Goal: Check status: Check status

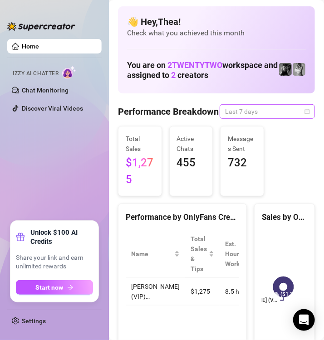
click at [304, 117] on div "Last 7 days" at bounding box center [267, 111] width 95 height 15
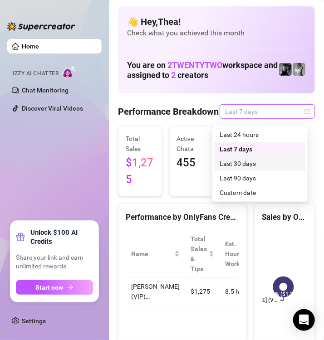
click at [255, 163] on div "Last 30 days" at bounding box center [260, 164] width 81 height 10
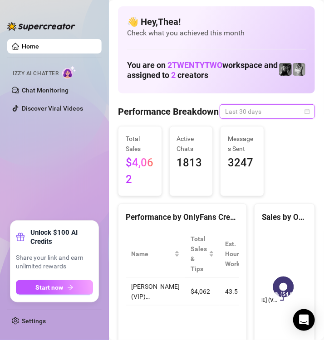
click at [279, 117] on span "Last 30 days" at bounding box center [267, 112] width 84 height 14
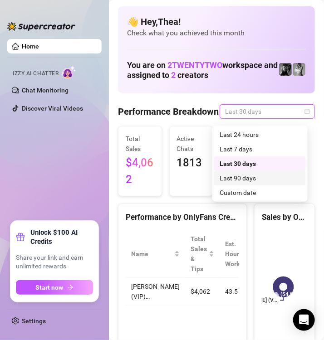
click at [257, 174] on div "Last 90 days" at bounding box center [260, 178] width 81 height 10
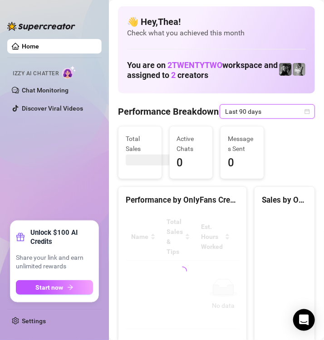
click at [305, 114] on icon "calendar" at bounding box center [307, 111] width 5 height 5
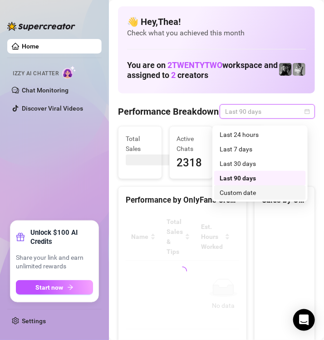
click at [239, 194] on div "Custom date" at bounding box center [260, 193] width 81 height 10
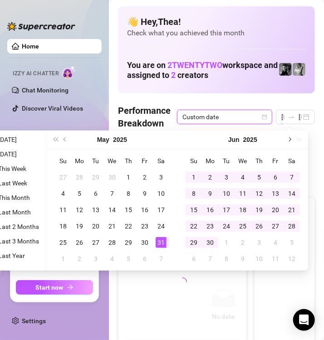
click at [290, 138] on span "Next month (PageDown)" at bounding box center [289, 140] width 5 height 5
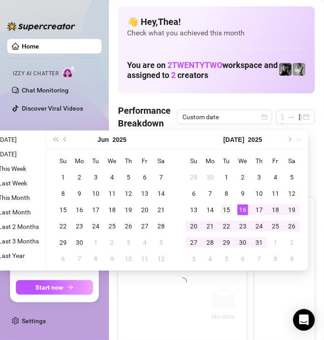
type input "[DATE]"
click at [225, 206] on div "15" at bounding box center [226, 210] width 11 height 11
type input "[DATE]"
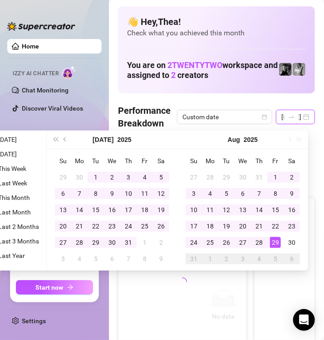
type input "[DATE]"
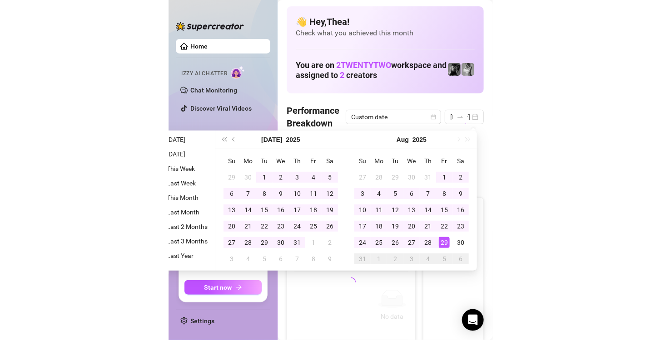
scroll to position [0, 0]
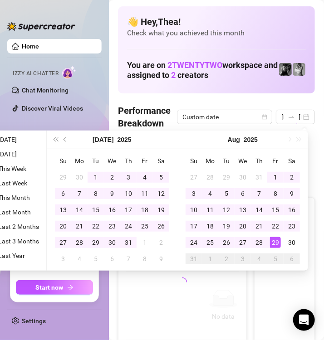
click at [288, 138] on div "[DATE]" at bounding box center [243, 140] width 131 height 19
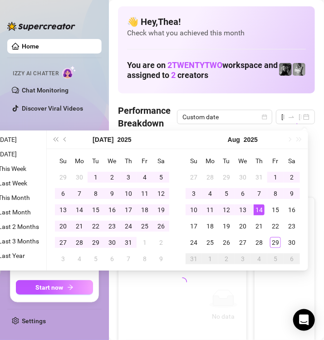
type input "[DATE]"
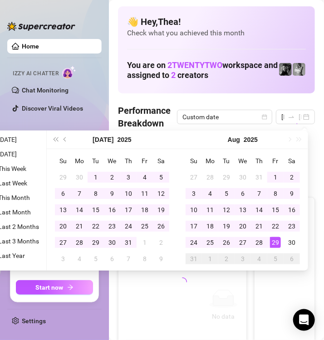
click at [277, 245] on div "29" at bounding box center [275, 242] width 11 height 11
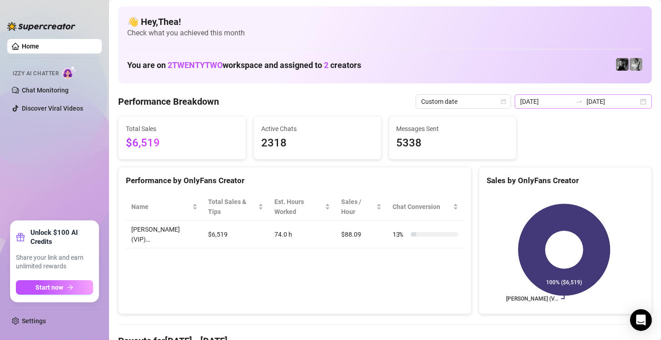
click at [631, 104] on div "[DATE] [DATE]" at bounding box center [582, 101] width 137 height 15
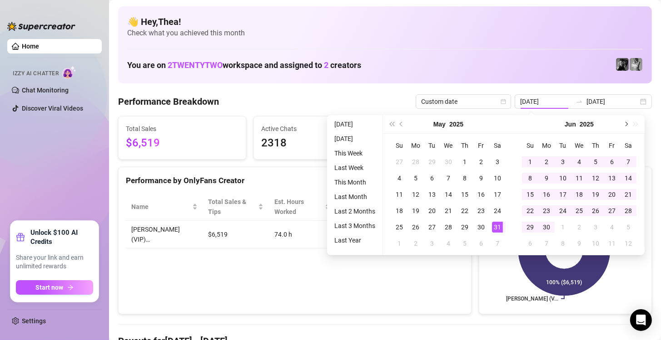
click at [627, 122] on button "Next month (PageDown)" at bounding box center [625, 124] width 10 height 18
type input "[DATE]"
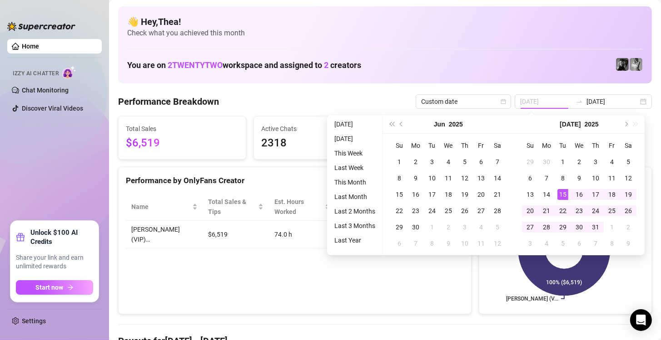
click at [561, 196] on div "15" at bounding box center [562, 194] width 11 height 11
click at [626, 122] on button "Next month (PageDown)" at bounding box center [625, 124] width 10 height 18
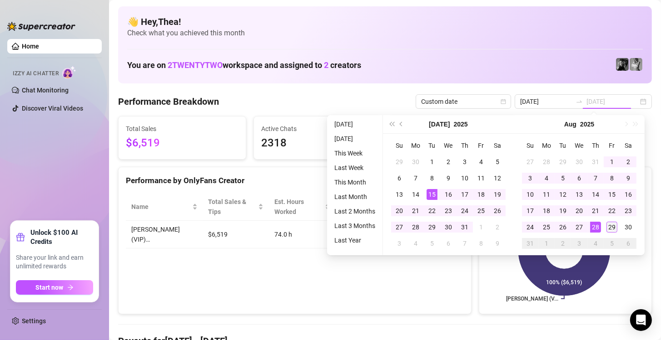
type input "[DATE]"
click at [611, 226] on div "29" at bounding box center [611, 227] width 11 height 11
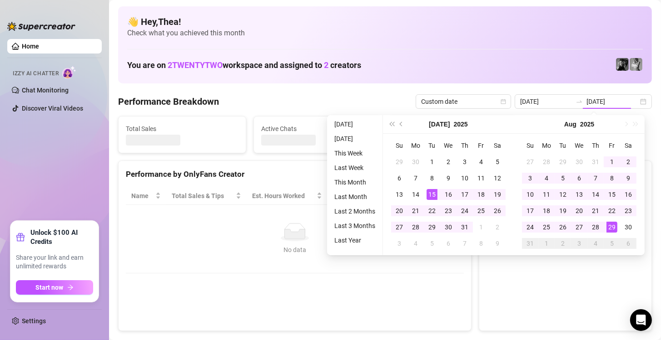
type input "[DATE]"
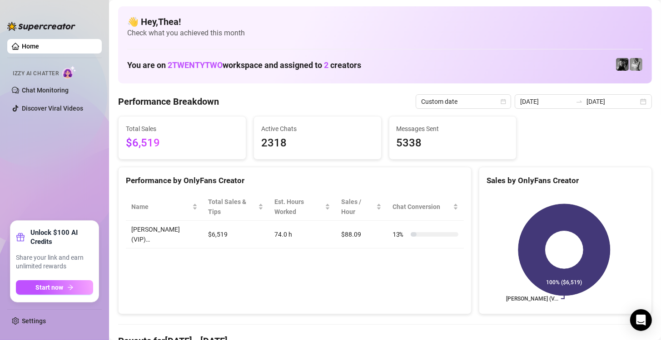
click at [241, 266] on div "Performance by OnlyFans Creator Name Total Sales & Tips Est. Hours Worked Sales…" at bounding box center [294, 241] width 353 height 148
